Goal: Leave review/rating: Share an evaluation or opinion about a product, service, or content

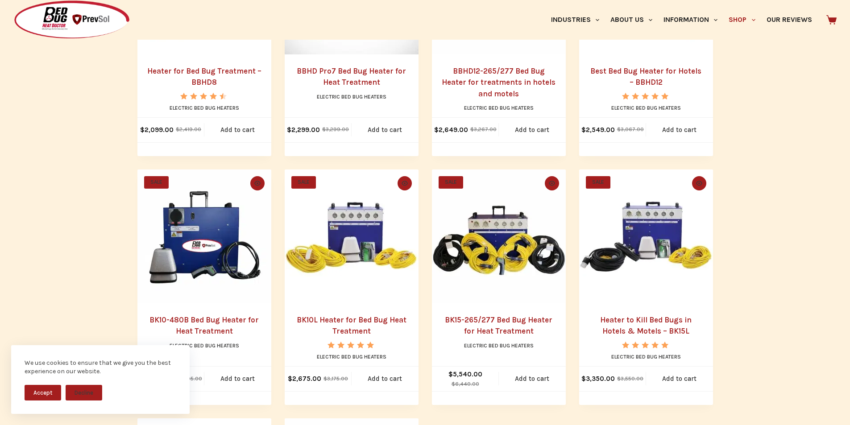
scroll to position [390, 0]
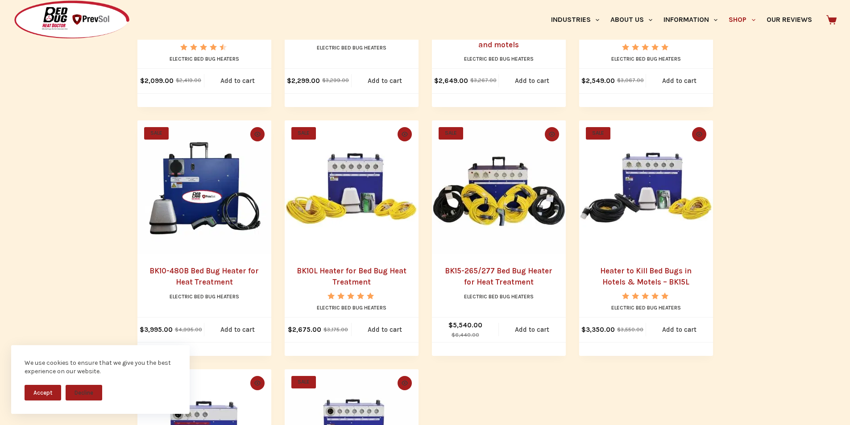
click at [339, 254] on img "BK10L Heater for Bed Bug Heat Treatment" at bounding box center [352, 187] width 134 height 134
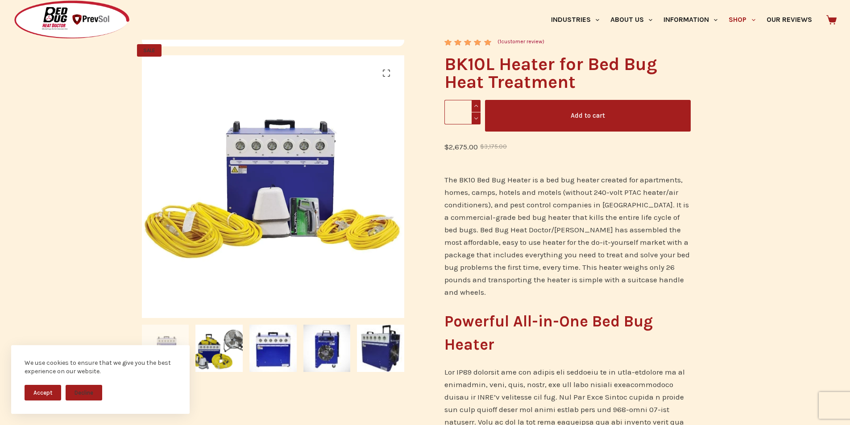
scroll to position [186, 0]
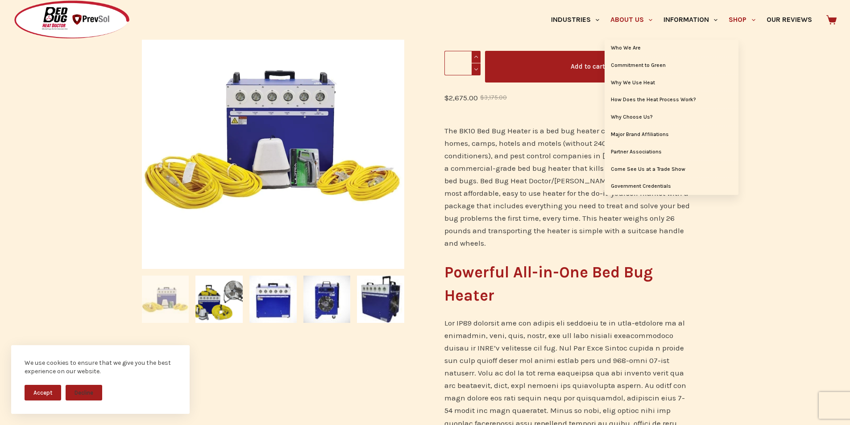
click at [605, 8] on link "About Us" at bounding box center [631, 20] width 53 height 40
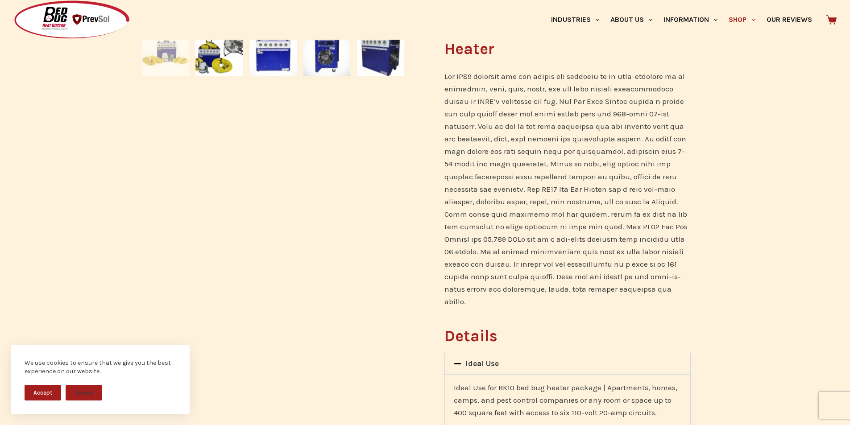
scroll to position [465, 0]
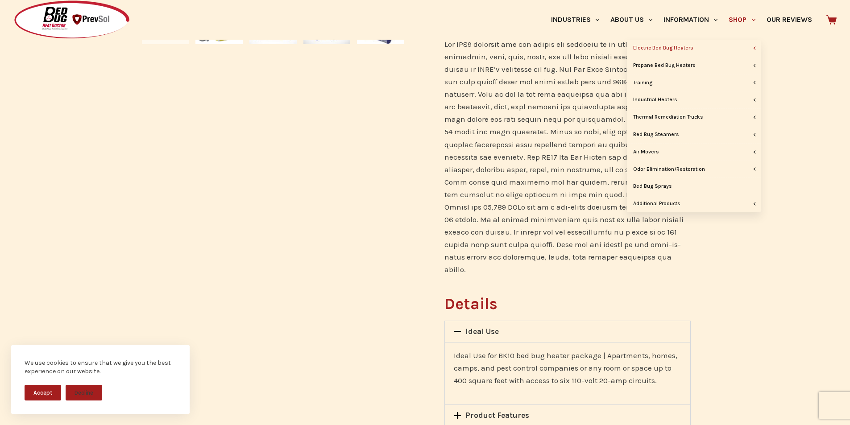
click at [727, 4] on link "Shop" at bounding box center [741, 20] width 37 height 40
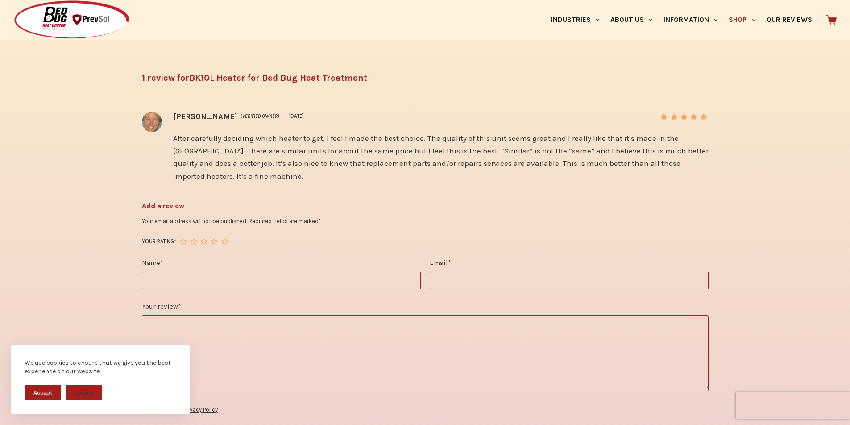
scroll to position [1358, 0]
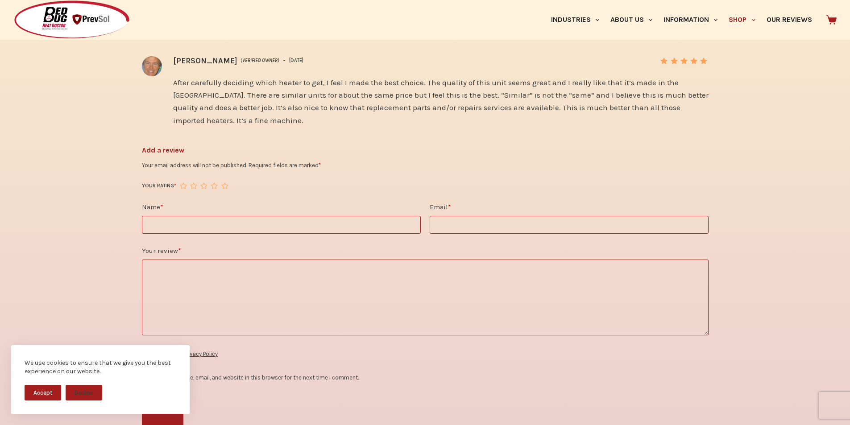
click at [298, 287] on textarea "Your review *" at bounding box center [425, 298] width 567 height 76
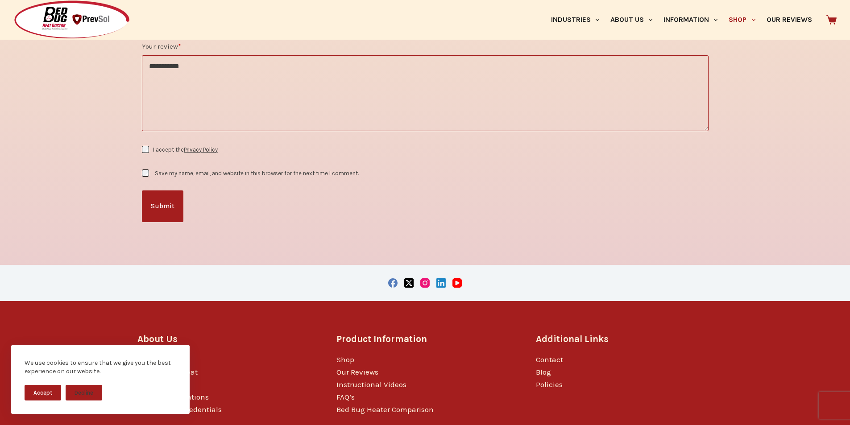
scroll to position [1578, 0]
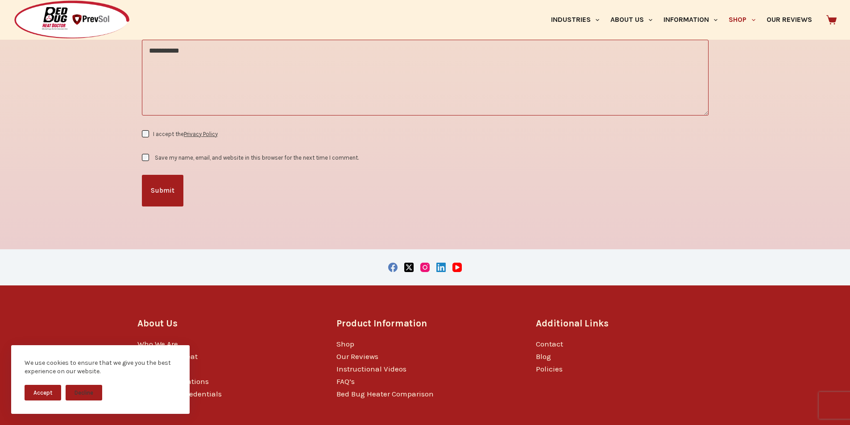
type textarea "**********"
click at [196, 154] on label "Save my name, email, and website in this browser for the next time I comment." at bounding box center [257, 157] width 204 height 7
